Goal: Information Seeking & Learning: Learn about a topic

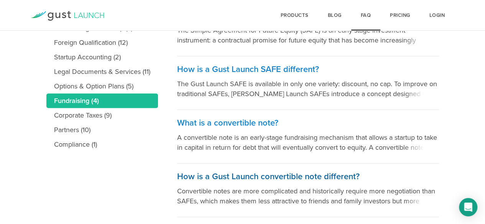
scroll to position [214, 0]
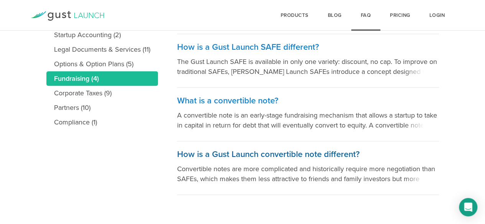
click at [285, 154] on h3 "How is a Gust Launch convertible note different?" at bounding box center [308, 154] width 262 height 11
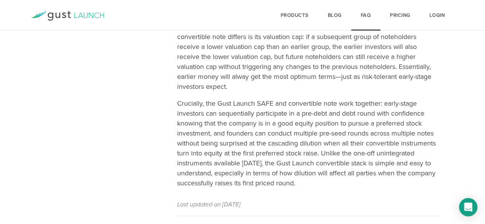
scroll to position [348, 0]
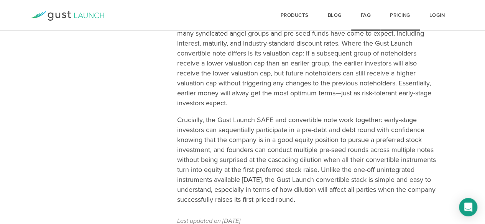
click at [403, 14] on link "Pricing" at bounding box center [400, 15] width 40 height 31
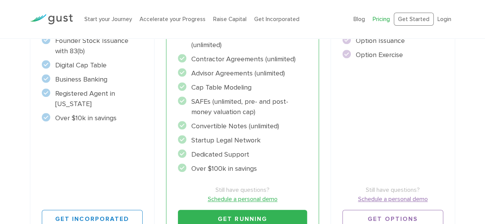
scroll to position [230, 0]
